Goal: Find specific page/section: Find specific page/section

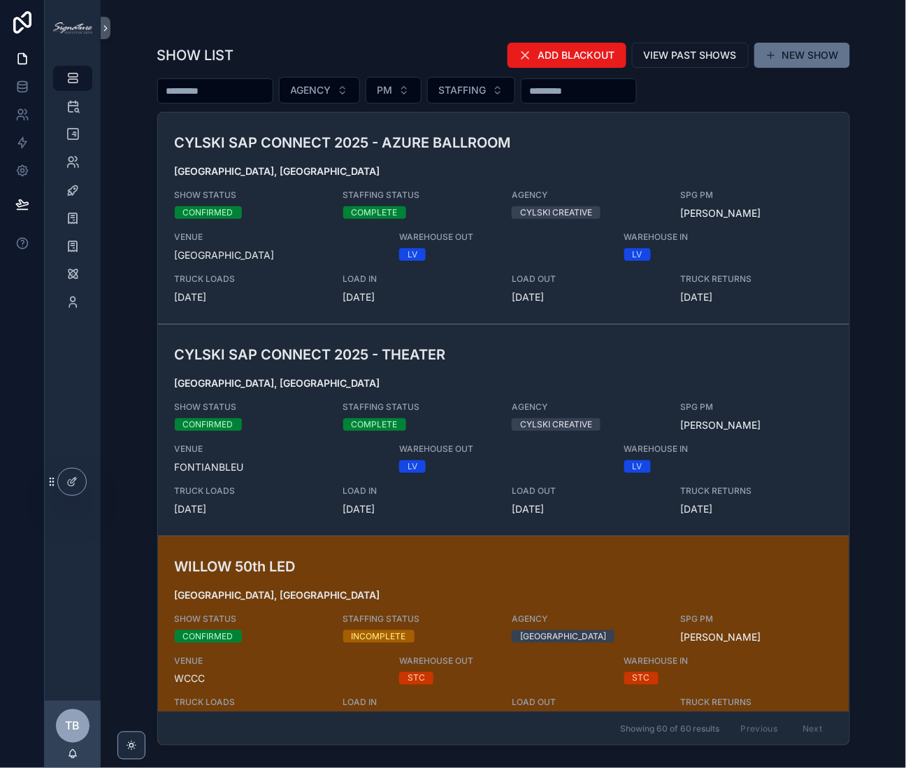
click at [229, 101] on div "scrollable content" at bounding box center [215, 90] width 116 height 25
click at [231, 92] on input "scrollable content" at bounding box center [215, 91] width 115 height 20
type input "*****"
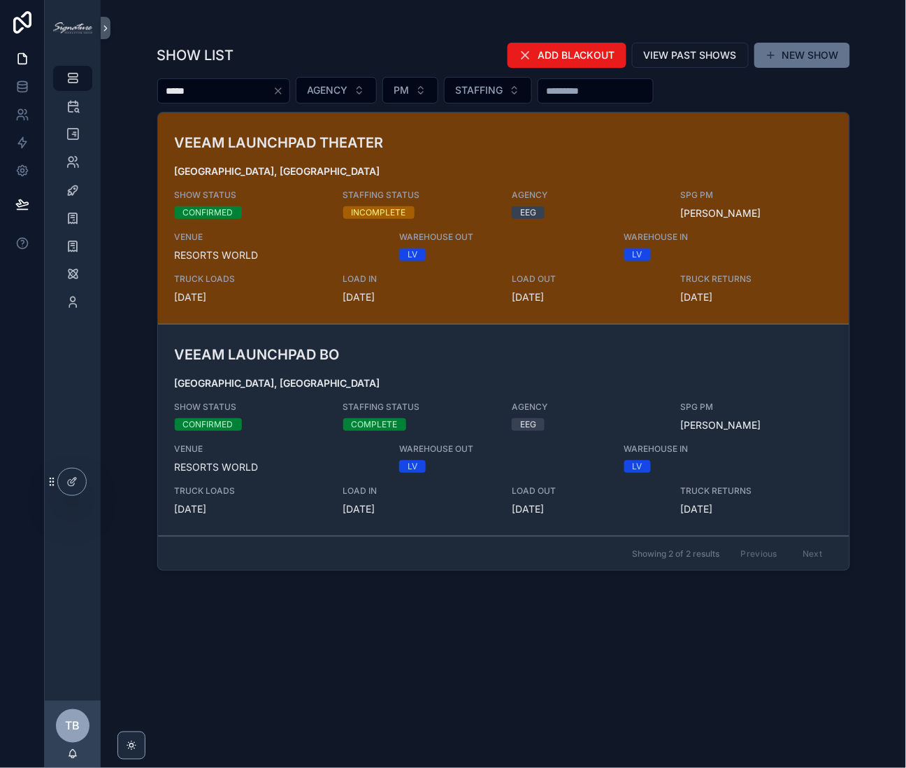
click at [468, 152] on h3 "VEEAM LAUNCHPAD THEATER" at bounding box center [391, 142] width 433 height 21
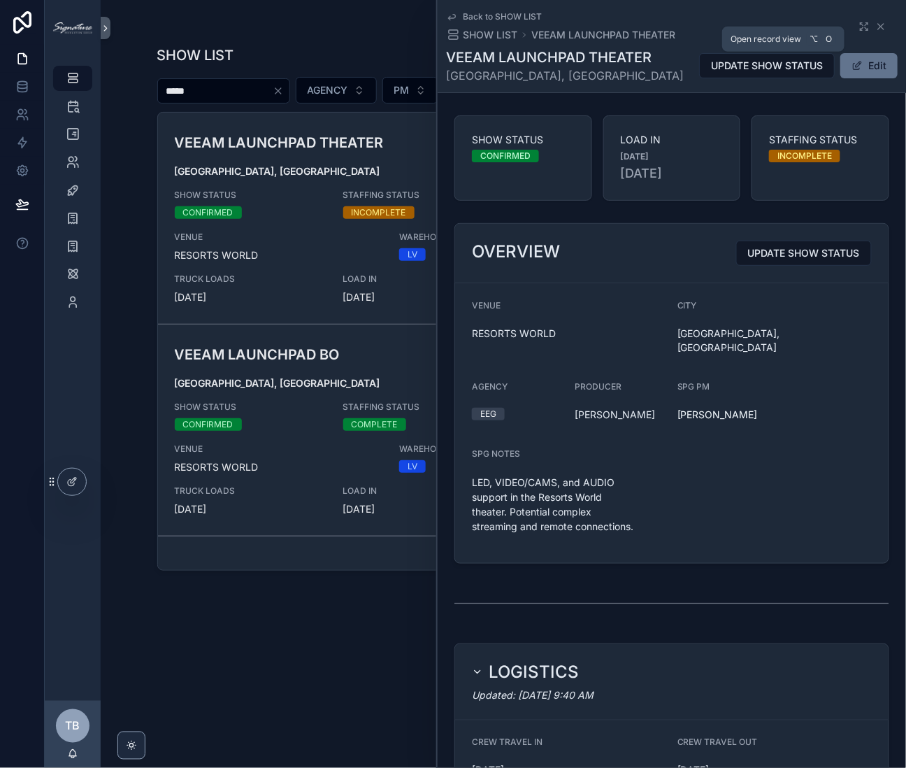
click at [859, 29] on icon "scrollable content" at bounding box center [864, 26] width 11 height 11
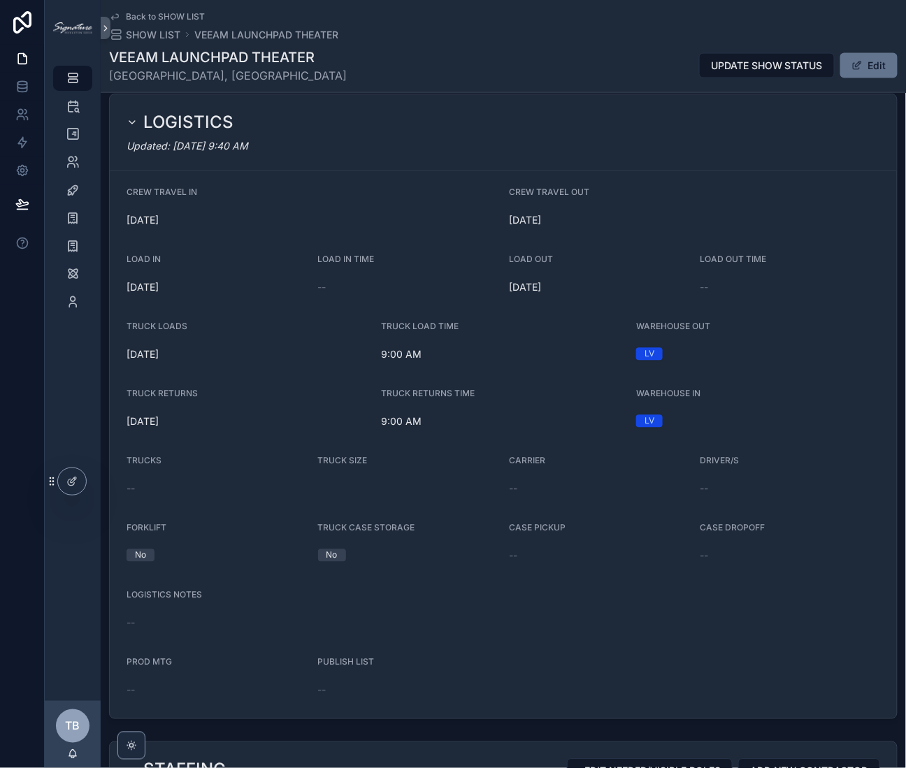
scroll to position [506, 0]
click at [144, 31] on span "SHOW LIST" at bounding box center [153, 35] width 55 height 14
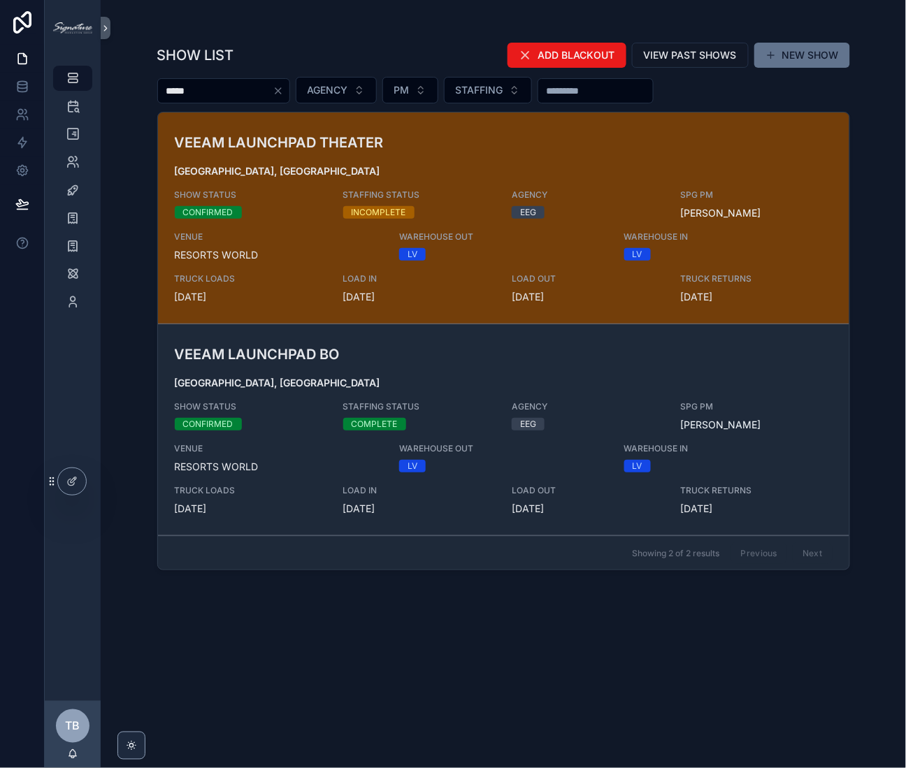
click at [363, 351] on h3 "VEEAM LAUNCHPAD BO" at bounding box center [391, 354] width 433 height 21
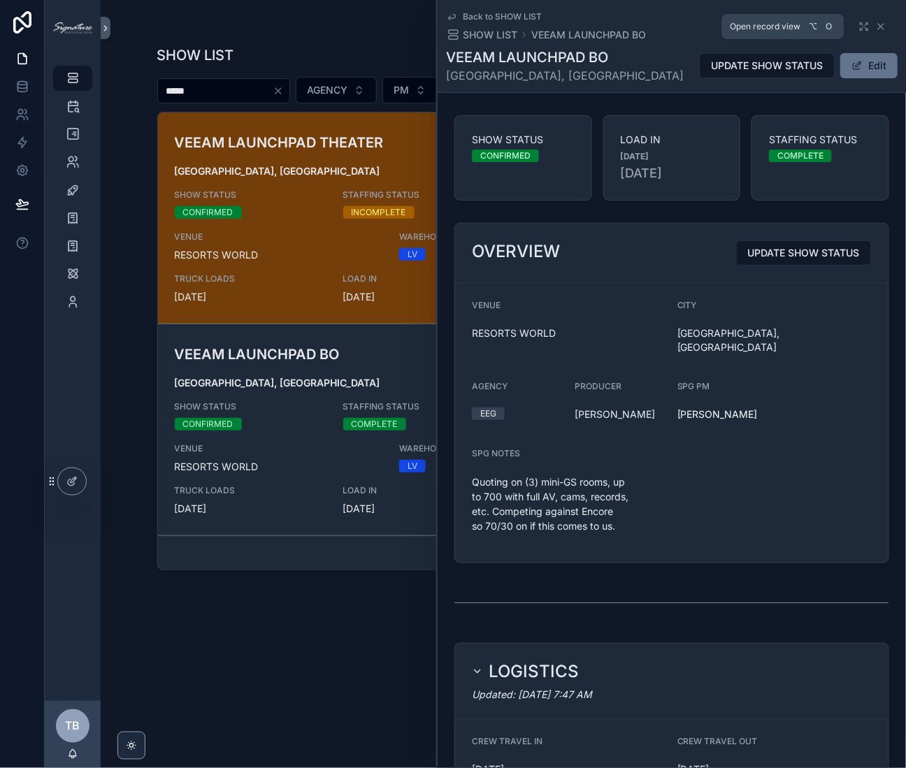
click at [866, 29] on icon "scrollable content" at bounding box center [867, 30] width 2 height 2
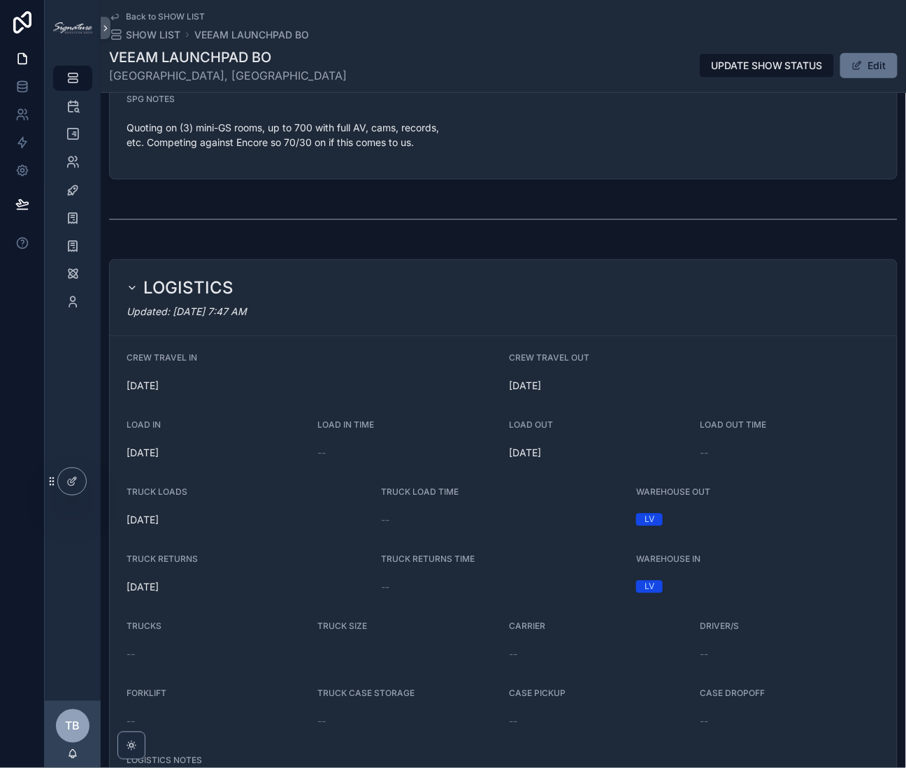
scroll to position [94, 0]
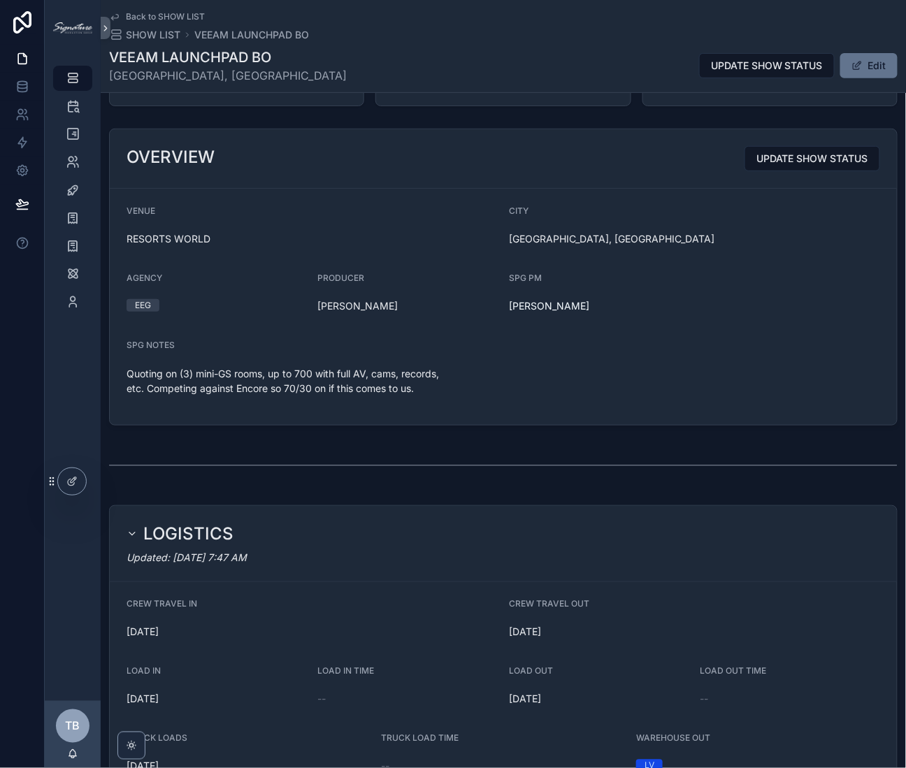
click at [145, 35] on span "SHOW LIST" at bounding box center [153, 35] width 55 height 14
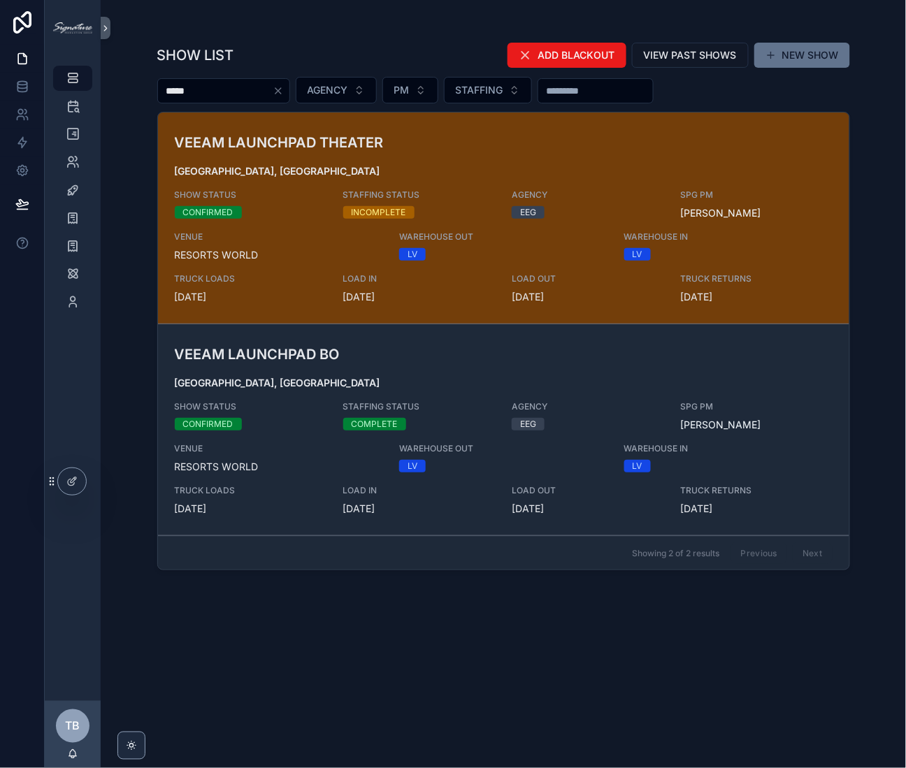
click at [291, 199] on div "SHOW STATUS CONFIRMED" at bounding box center [251, 203] width 152 height 29
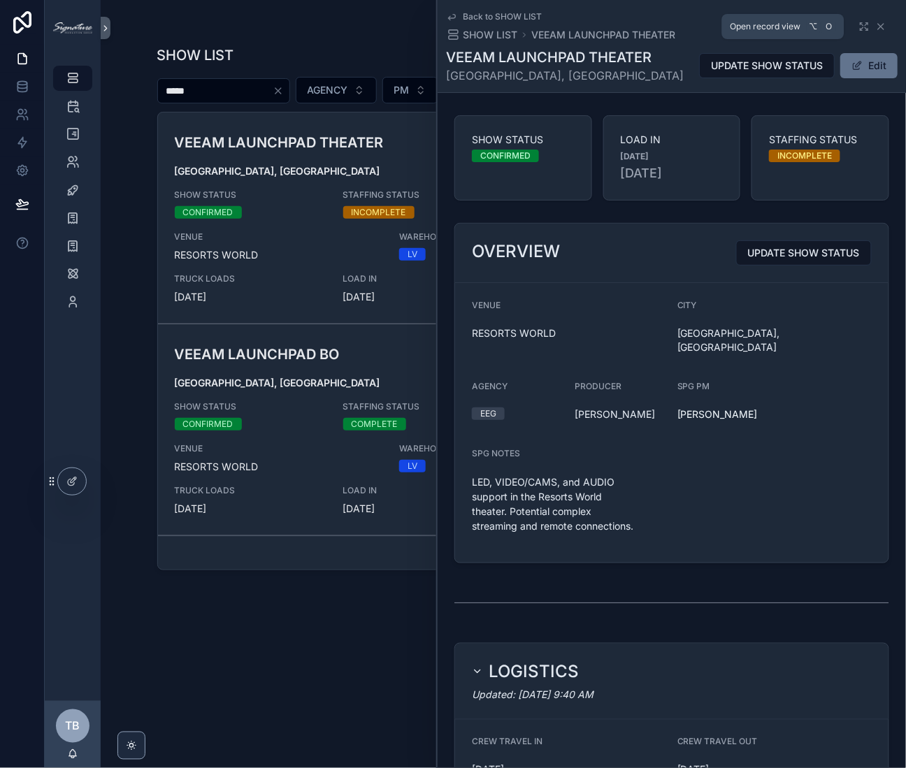
click at [859, 30] on icon "scrollable content" at bounding box center [864, 26] width 11 height 11
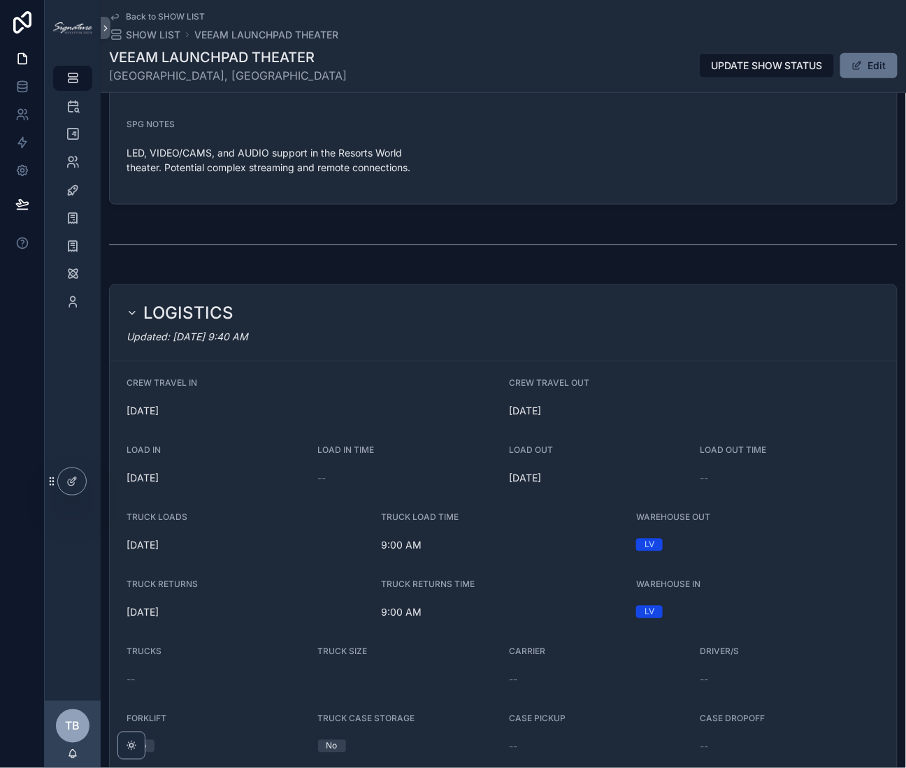
scroll to position [396, 0]
